Goal: Information Seeking & Learning: Learn about a topic

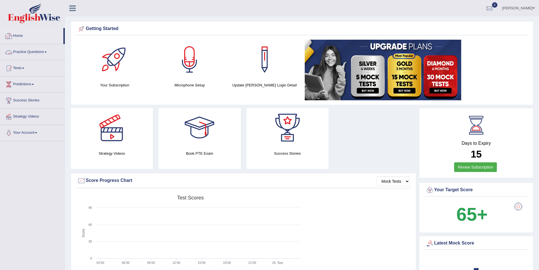
click at [47, 52] on span at bounding box center [45, 52] width 2 height 1
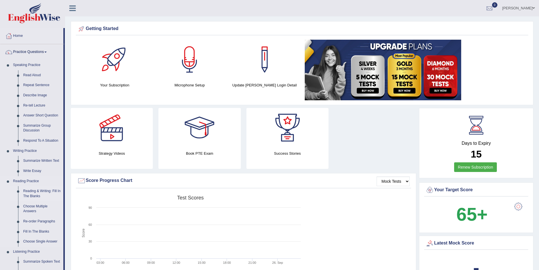
click at [35, 192] on link "Reading & Writing: Fill In The Blanks" at bounding box center [42, 193] width 43 height 15
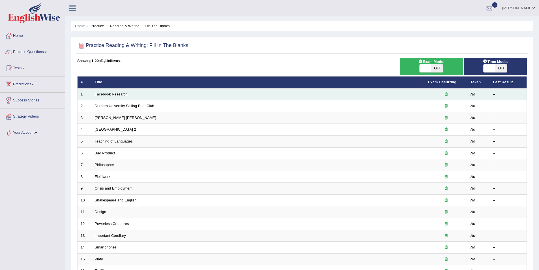
click at [119, 95] on link "Facebook Research" at bounding box center [111, 94] width 33 height 4
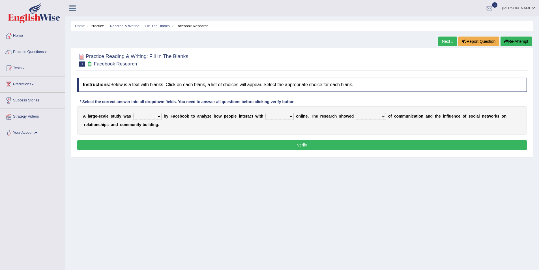
click at [155, 116] on select "surveyed had asked made" at bounding box center [147, 116] width 28 height 7
select select "surveyed"
click at [133, 113] on select "surveyed had asked made" at bounding box center [147, 116] width 28 height 7
click at [279, 116] on select "together all each other another" at bounding box center [280, 116] width 28 height 7
select select "each other"
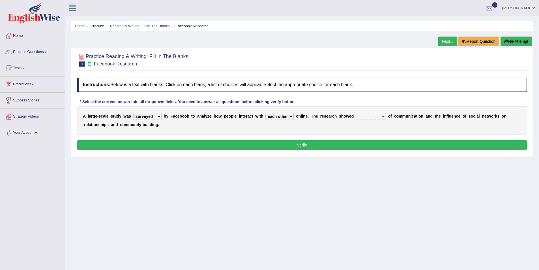
click at [266, 113] on select "together all each other another" at bounding box center [280, 116] width 28 height 7
click at [365, 117] on select "advantages standards fellowships patterns" at bounding box center [371, 116] width 30 height 7
select select "advantages"
click at [356, 113] on select "advantages standards fellowships patterns" at bounding box center [371, 116] width 30 height 7
click at [305, 142] on button "Verify" at bounding box center [302, 145] width 450 height 10
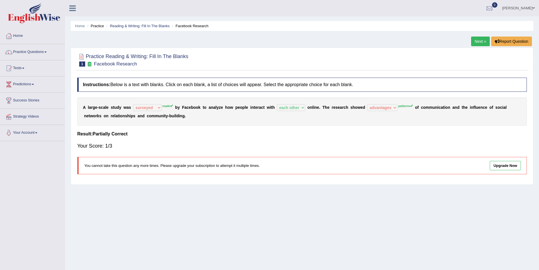
click at [478, 40] on link "Next »" at bounding box center [480, 42] width 19 height 10
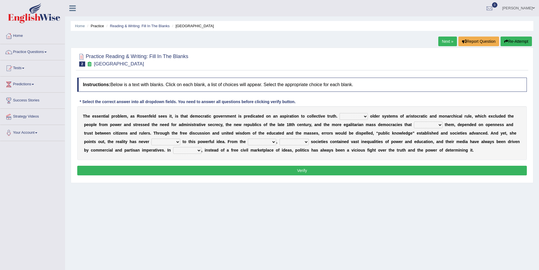
click at [345, 116] on select "Like Unlike Likely Safely" at bounding box center [354, 116] width 28 height 7
select select "Unlike"
click at [340, 113] on select "Like Unlike Likely Safely" at bounding box center [354, 116] width 28 height 7
click at [414, 125] on select "readed grated succeeded printed" at bounding box center [428, 124] width 29 height 7
select select "succeeded"
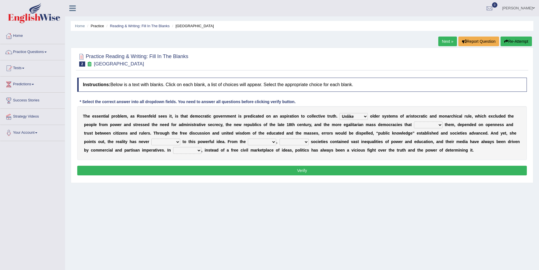
click at [414, 121] on select "readed grated succeeded printed" at bounding box center [428, 124] width 29 height 7
click at [180, 138] on select "saved up stood up brought up lived up" at bounding box center [165, 141] width 29 height 7
select select "stood up"
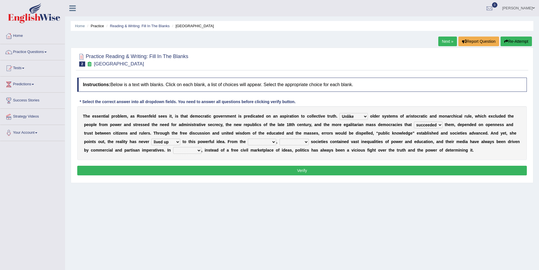
click at [180, 138] on select "saved up stood up brought up lived up" at bounding box center [165, 141] width 29 height 7
click at [248, 143] on select "outset ranged stood caught" at bounding box center [262, 141] width 28 height 7
select select "outset"
click at [248, 138] on select "outset ranged stood caught" at bounding box center [262, 141] width 28 height 7
click at [280, 142] on select "freedom democratic media stilled" at bounding box center [294, 141] width 29 height 7
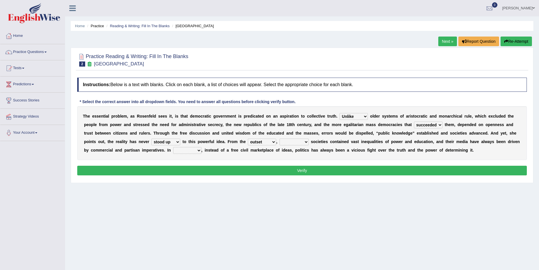
select select "democratic"
click at [280, 138] on select "freedom democratic media stilled" at bounding box center [294, 141] width 29 height 7
click at [317, 171] on button "Verify" at bounding box center [302, 171] width 450 height 10
click at [202, 147] on select "power practice ideas fought" at bounding box center [187, 150] width 28 height 7
select select "practice"
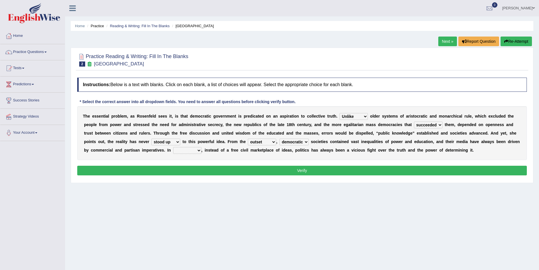
click at [202, 147] on select "power practice ideas fought" at bounding box center [187, 150] width 28 height 7
click at [343, 168] on button "Verify" at bounding box center [302, 171] width 450 height 10
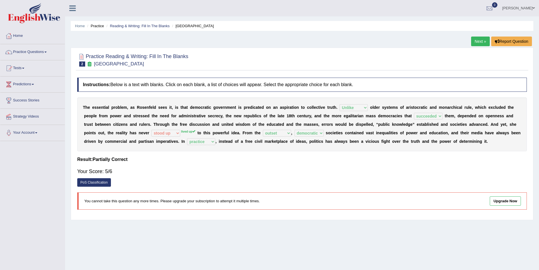
click at [477, 40] on link "Next »" at bounding box center [480, 42] width 19 height 10
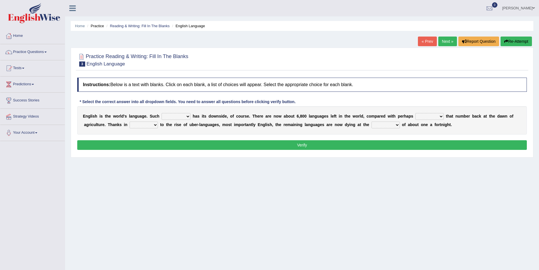
click at [180, 114] on select "power idea subject dominance" at bounding box center [176, 116] width 29 height 7
select select "dominance"
click at [162, 113] on select "power idea subject dominance" at bounding box center [176, 116] width 29 height 7
click at [417, 116] on select "rise twice firstly never" at bounding box center [430, 116] width 28 height 7
select select "twice"
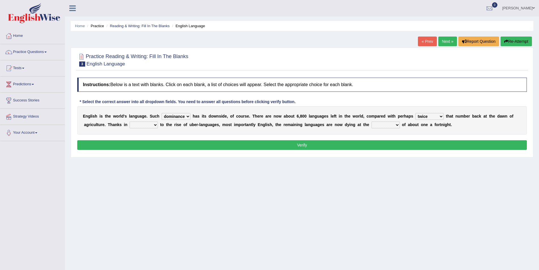
click at [416, 113] on select "rise twice firstly never" at bounding box center [430, 116] width 28 height 7
click at [130, 123] on select "rare start part bother" at bounding box center [144, 124] width 28 height 7
select select "part"
click at [130, 121] on select "rare start part bother" at bounding box center [144, 124] width 28 height 7
click at [372, 124] on select "state rate wait great" at bounding box center [386, 124] width 28 height 7
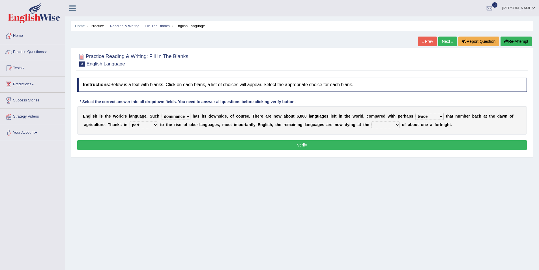
select select "rate"
click at [372, 121] on select "state rate wait great" at bounding box center [386, 124] width 28 height 7
click at [302, 145] on button "Verify" at bounding box center [302, 145] width 450 height 10
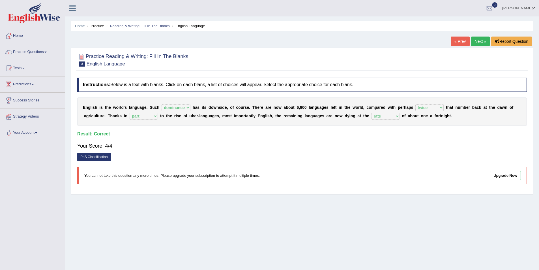
click at [480, 41] on link "Next »" at bounding box center [480, 42] width 19 height 10
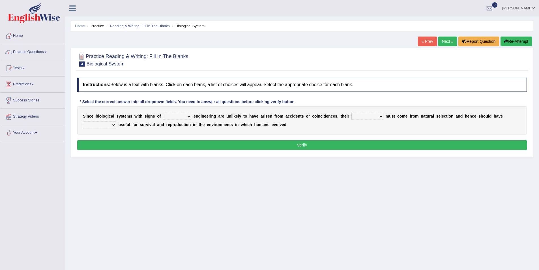
click at [182, 116] on select "system national extra complex" at bounding box center [177, 116] width 28 height 7
select select "complex"
click at [163, 113] on select "system national extra complex" at bounding box center [177, 116] width 28 height 7
click at [358, 115] on select "presence organisation registration structures" at bounding box center [368, 116] width 32 height 7
select select "structures"
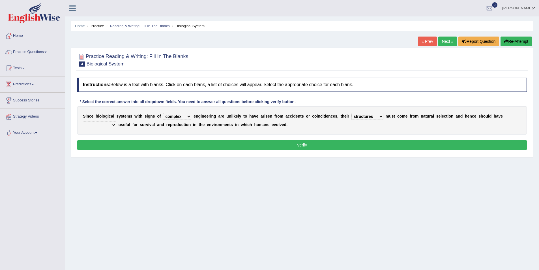
click at [352, 113] on select "presence organisation registration structures" at bounding box center [368, 116] width 32 height 7
click at [116, 121] on select "functions cultures samples introductions" at bounding box center [99, 124] width 33 height 7
select select "functions"
click at [116, 121] on select "functions cultures samples introductions" at bounding box center [99, 124] width 33 height 7
click at [301, 146] on button "Verify" at bounding box center [302, 145] width 450 height 10
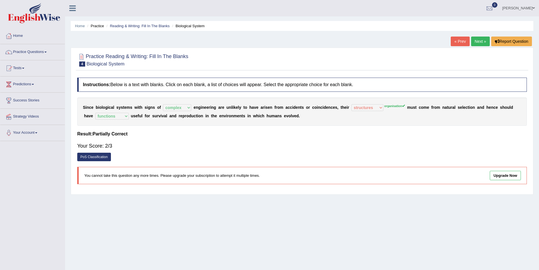
click at [481, 38] on link "Next »" at bounding box center [480, 42] width 19 height 10
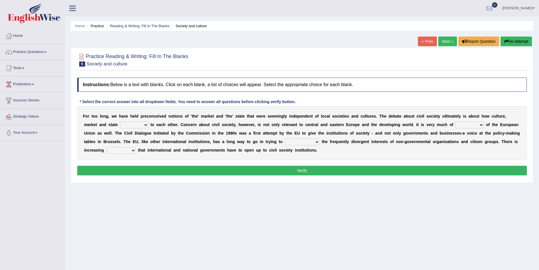
click at [120, 124] on select "stay relate bring telling" at bounding box center [134, 124] width 28 height 7
select select "relate"
click at [120, 121] on select "stay relate bring telling" at bounding box center [134, 124] width 28 height 7
click at [456, 124] on select "interest brought shown suspect" at bounding box center [470, 124] width 28 height 7
select select "interest"
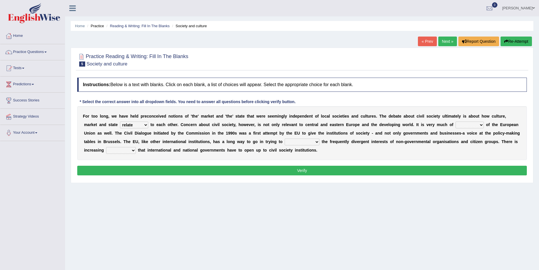
click at [456, 121] on select "interest brought shown suspect" at bounding box center [470, 124] width 28 height 7
click at [285, 140] on select "indulge express supreme accommodate" at bounding box center [302, 141] width 35 height 7
select select "accommodate"
click at [285, 138] on select "indulge express supreme accommodate" at bounding box center [302, 141] width 35 height 7
click at [136, 147] on select "tolerance expression recognition sample" at bounding box center [121, 150] width 30 height 7
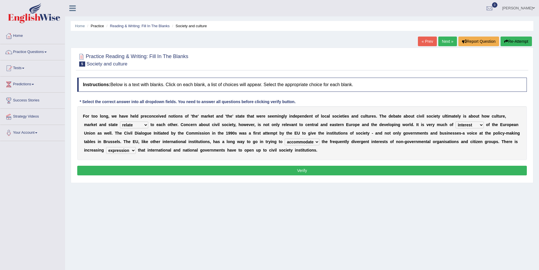
click at [136, 147] on select "tolerance expression recognition sample" at bounding box center [121, 150] width 30 height 7
select select "recognition"
click at [136, 147] on select "tolerance expression recognition sample" at bounding box center [121, 150] width 30 height 7
click at [302, 172] on button "Verify" at bounding box center [302, 171] width 450 height 10
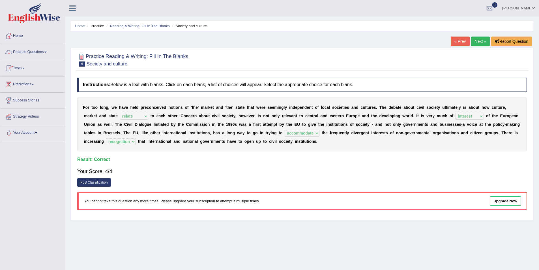
click at [24, 68] on span at bounding box center [23, 68] width 2 height 1
click at [38, 52] on link "Practice Questions" at bounding box center [32, 51] width 65 height 14
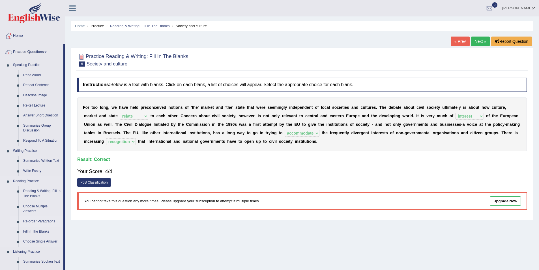
click at [38, 220] on link "Re-order Paragraphs" at bounding box center [42, 221] width 43 height 10
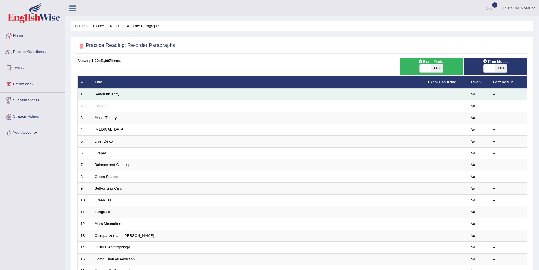
click at [106, 93] on link "Self-sufficiency" at bounding box center [107, 94] width 25 height 4
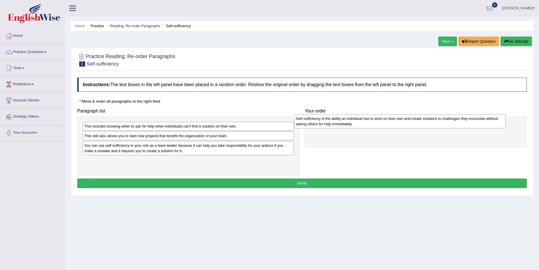
drag, startPoint x: 130, startPoint y: 164, endPoint x: 343, endPoint y: 122, distance: 217.0
click at [343, 122] on div "Self-sufficiency is the ability an individual has to work on their own and crea…" at bounding box center [400, 121] width 212 height 14
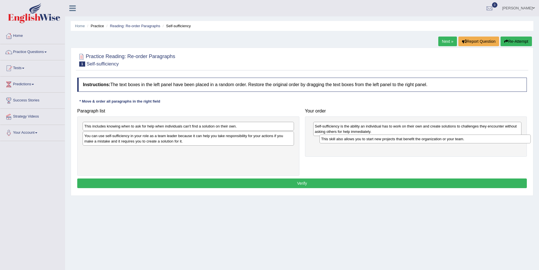
drag, startPoint x: 94, startPoint y: 137, endPoint x: 326, endPoint y: 142, distance: 232.2
click at [327, 141] on div "This skill also allows you to start new projects that benefit the organization …" at bounding box center [426, 139] width 212 height 9
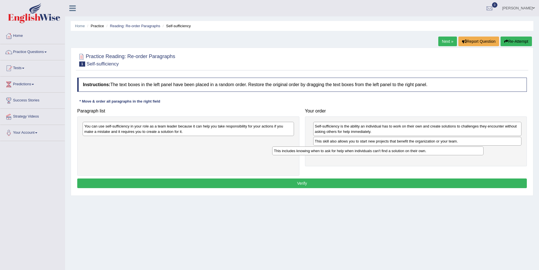
drag, startPoint x: 148, startPoint y: 126, endPoint x: 349, endPoint y: 151, distance: 202.8
click at [349, 151] on div "This includes knowing when to ask for help when individuals can't find a soluti…" at bounding box center [378, 150] width 212 height 9
drag, startPoint x: 349, startPoint y: 151, endPoint x: 355, endPoint y: 151, distance: 5.7
click at [355, 151] on div "This includes knowing when to ask for help when individuals can't find a soluti…" at bounding box center [395, 150] width 212 height 9
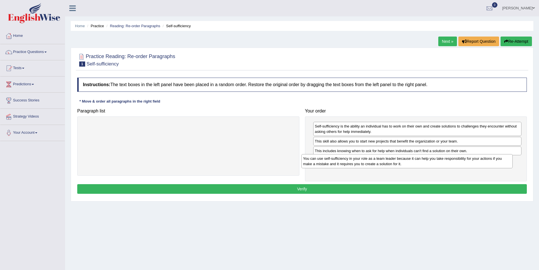
drag, startPoint x: 141, startPoint y: 129, endPoint x: 360, endPoint y: 161, distance: 221.3
click at [360, 161] on div "You can use self-sufficiency in your role as a team leader because it can help …" at bounding box center [408, 161] width 212 height 14
click at [305, 189] on button "Verify" at bounding box center [302, 189] width 450 height 10
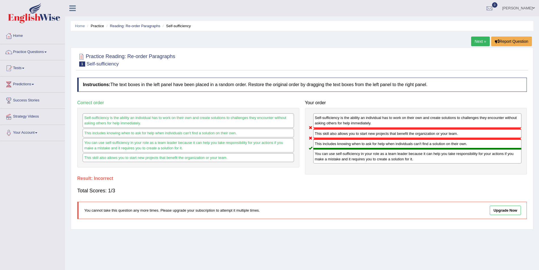
click at [480, 42] on link "Next »" at bounding box center [480, 42] width 19 height 10
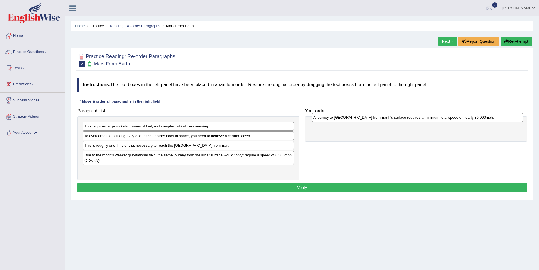
drag, startPoint x: 103, startPoint y: 156, endPoint x: 332, endPoint y: 118, distance: 232.4
click at [332, 118] on div "A journey to [GEOGRAPHIC_DATA] from Earth's surface requires a minimum total sp…" at bounding box center [418, 117] width 212 height 9
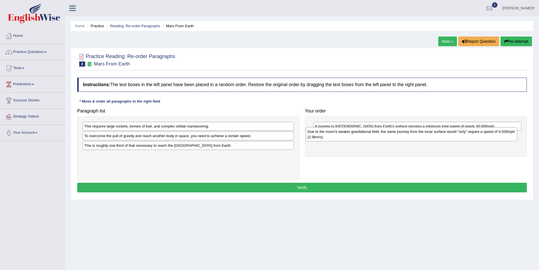
drag, startPoint x: 160, startPoint y: 157, endPoint x: 384, endPoint y: 134, distance: 224.6
click at [384, 134] on div "Due to the moon's weaker gravitational field, the same journey from the lunar s…" at bounding box center [412, 134] width 212 height 14
